Goal: Task Accomplishment & Management: Manage account settings

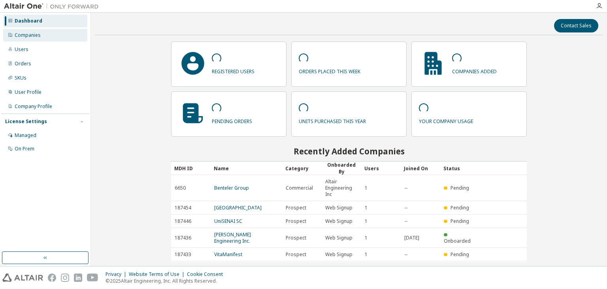
click at [31, 36] on div "Companies" at bounding box center [28, 35] width 26 height 6
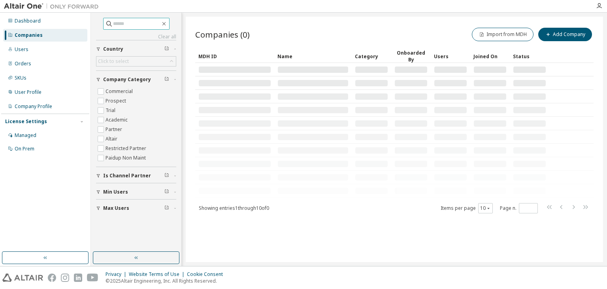
click at [113, 24] on input "text" at bounding box center [136, 24] width 47 height 8
type input "******"
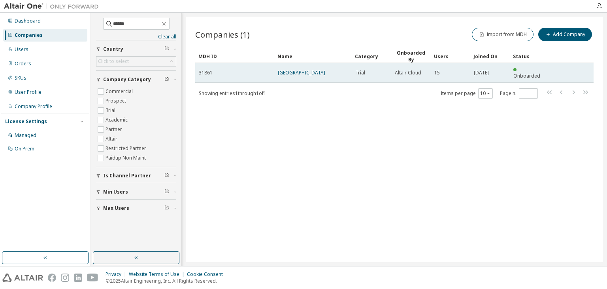
click at [321, 73] on td "Instituto Tecnológico de Toluca" at bounding box center [313, 73] width 78 height 20
click at [318, 70] on link "Instituto Tecnológico de Toluca" at bounding box center [301, 72] width 47 height 7
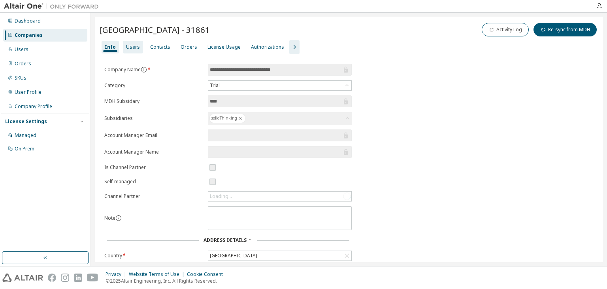
click at [129, 45] on div "Users" at bounding box center [133, 47] width 14 height 6
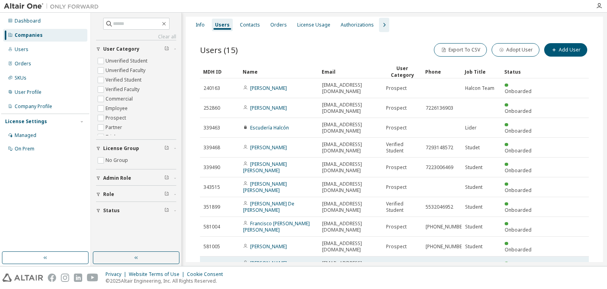
scroll to position [17, 0]
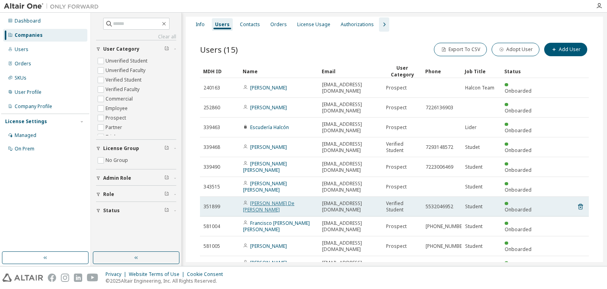
click at [257, 200] on link "Daniel Zacarías De Jesús" at bounding box center [268, 206] width 51 height 13
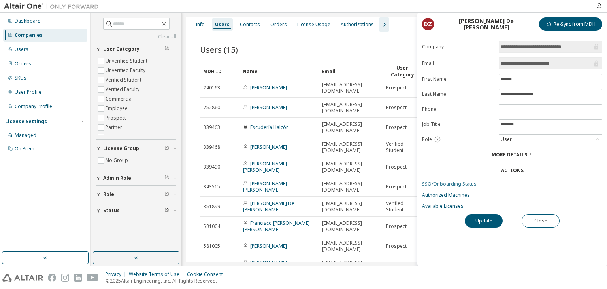
click at [470, 183] on link "SSO/Onboarding Status" at bounding box center [512, 184] width 180 height 6
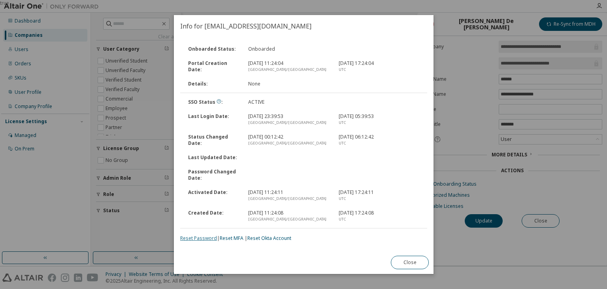
click at [200, 237] on link "Reset Password" at bounding box center [198, 237] width 37 height 7
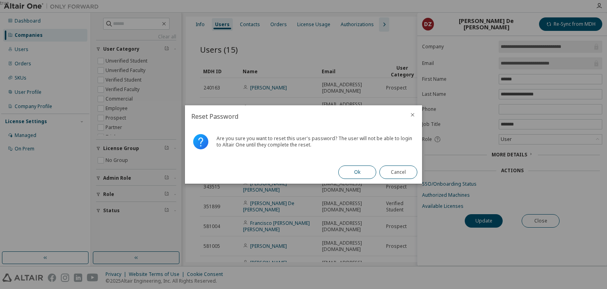
click at [356, 173] on button "Ok" at bounding box center [357, 171] width 38 height 13
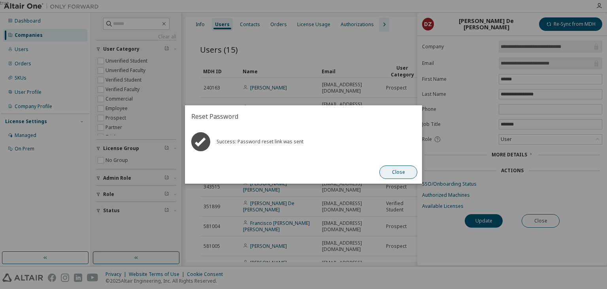
click at [395, 175] on button "Close" at bounding box center [399, 171] width 38 height 13
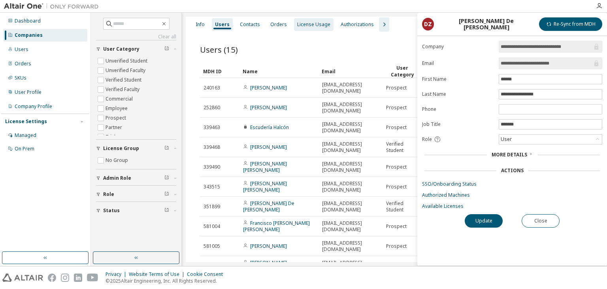
click at [309, 26] on div "License Usage" at bounding box center [313, 24] width 33 height 6
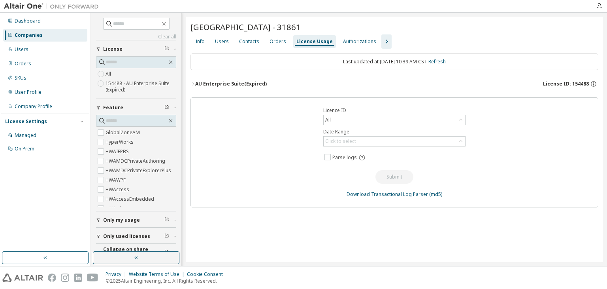
click at [578, 84] on span "License ID: 154488" at bounding box center [566, 84] width 46 height 6
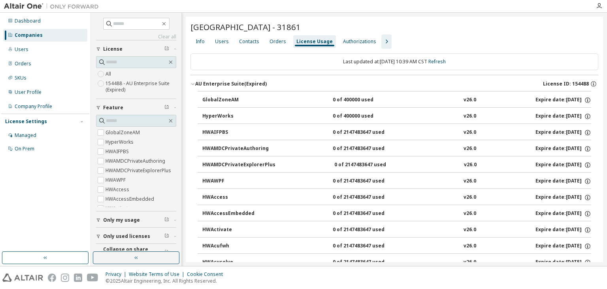
drag, startPoint x: 315, startPoint y: 26, endPoint x: 342, endPoint y: 25, distance: 26.9
click at [342, 25] on div "Instituto Tecnológico de Toluca - 31861" at bounding box center [395, 26] width 408 height 11
copy span "31861"
